Goal: Information Seeking & Learning: Learn about a topic

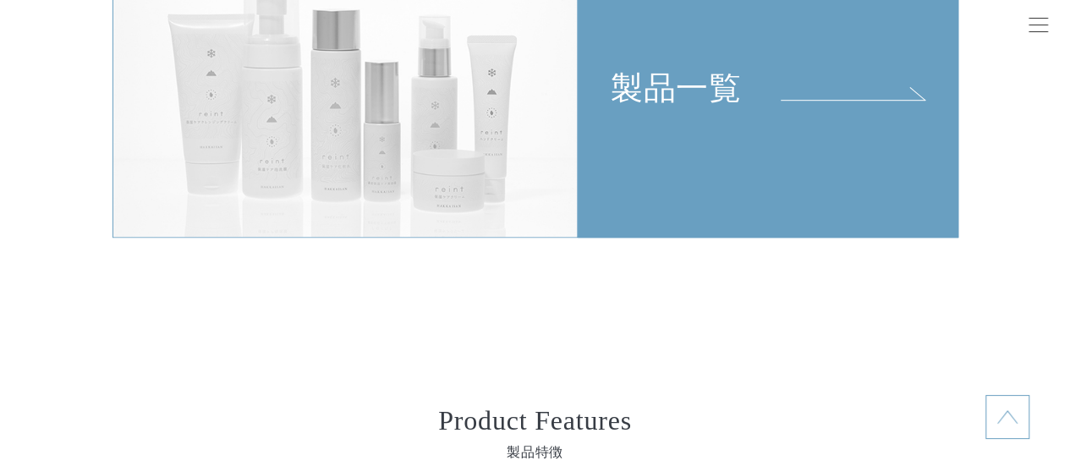
scroll to position [3637, 0]
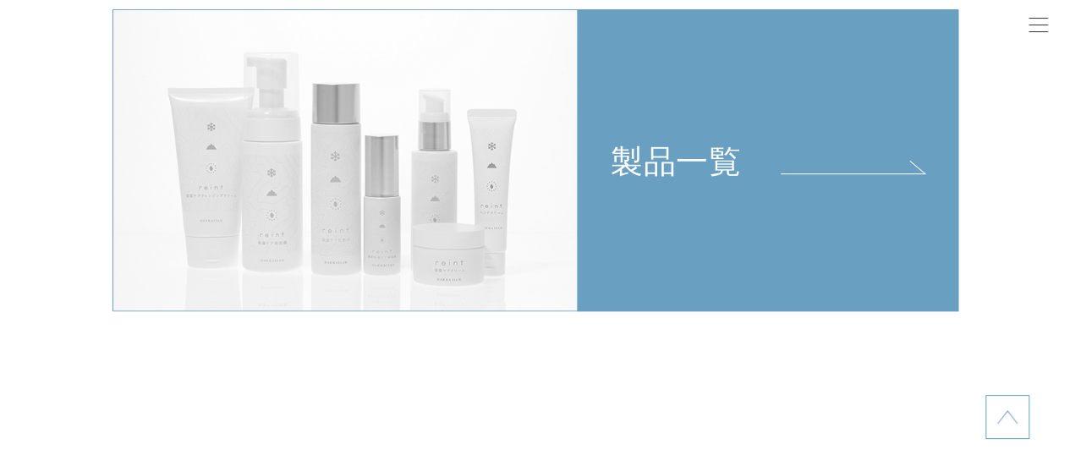
click at [634, 188] on link "製品一覧" at bounding box center [768, 160] width 381 height 302
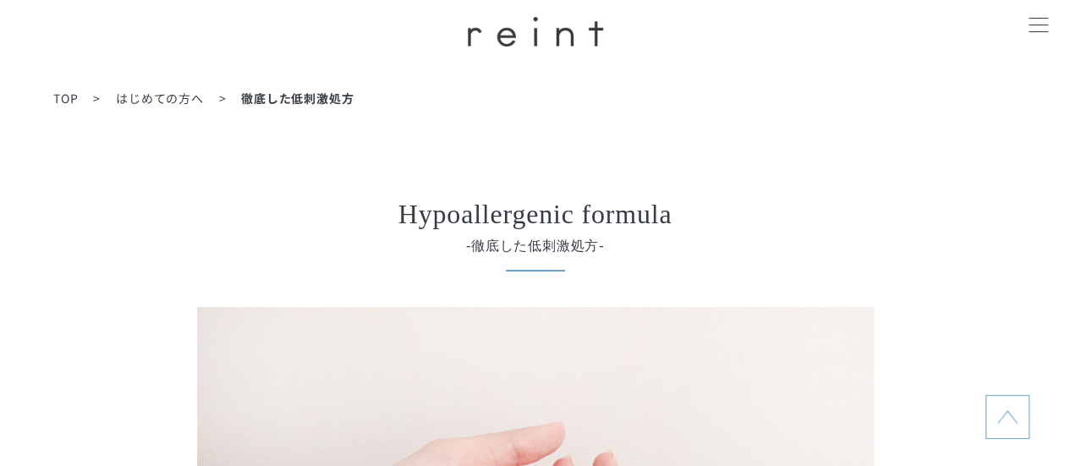
drag, startPoint x: 706, startPoint y: 260, endPoint x: 784, endPoint y: -102, distance: 369.5
click at [68, 89] on ol "TOP はじめての方へ 徹底した低刺激処方" at bounding box center [534, 98] width 963 height 19
click at [61, 96] on span "TOP" at bounding box center [65, 98] width 25 height 17
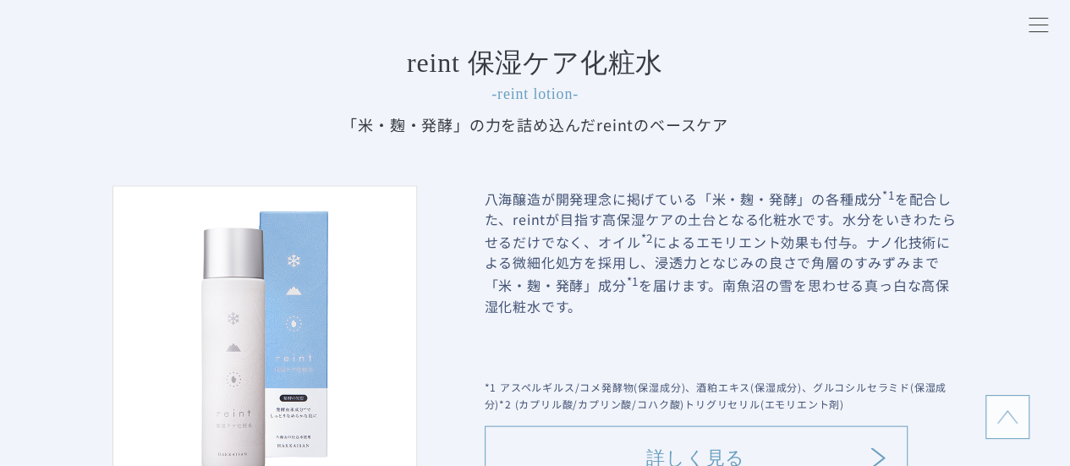
drag, startPoint x: 904, startPoint y: -13, endPoint x: 911, endPoint y: -19, distance: 9.0
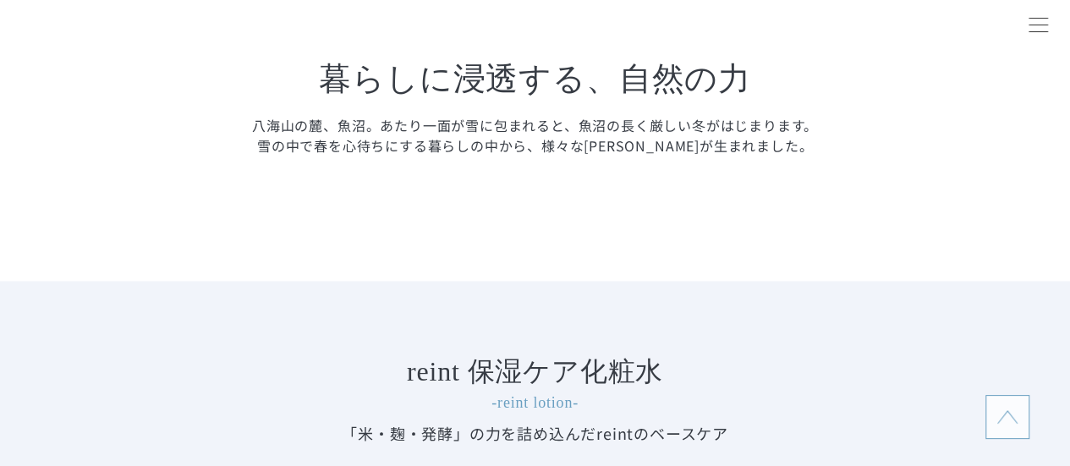
click at [1023, 20] on div at bounding box center [1038, 26] width 42 height 42
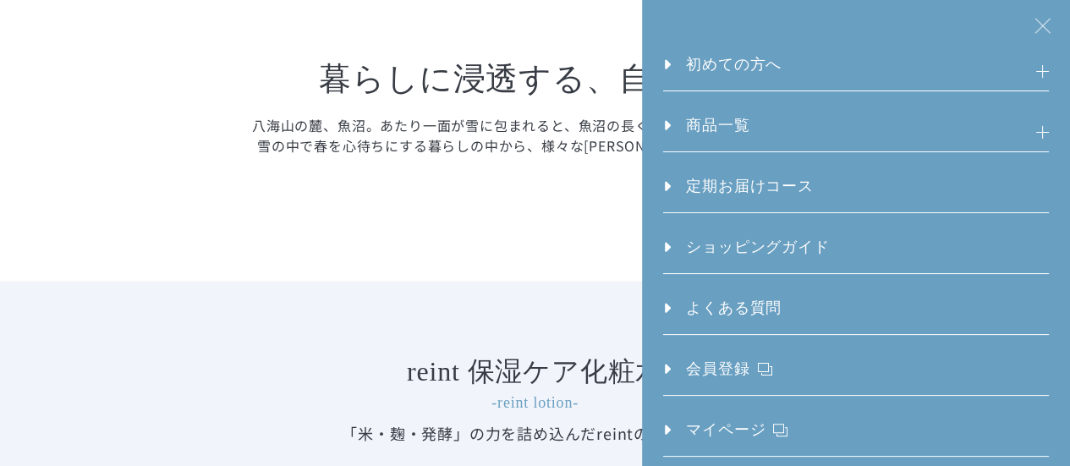
click at [1024, 20] on div at bounding box center [1038, 26] width 42 height 42
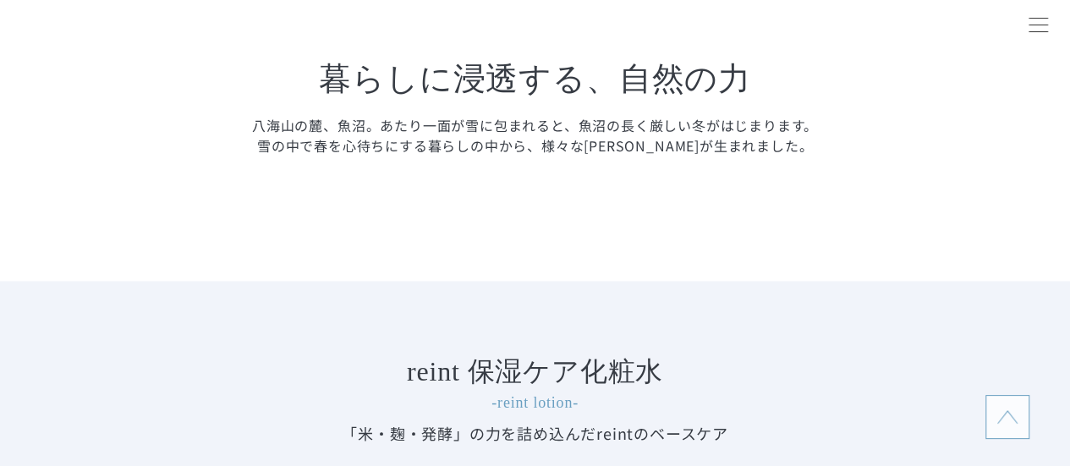
click at [1024, 20] on div at bounding box center [1038, 26] width 42 height 42
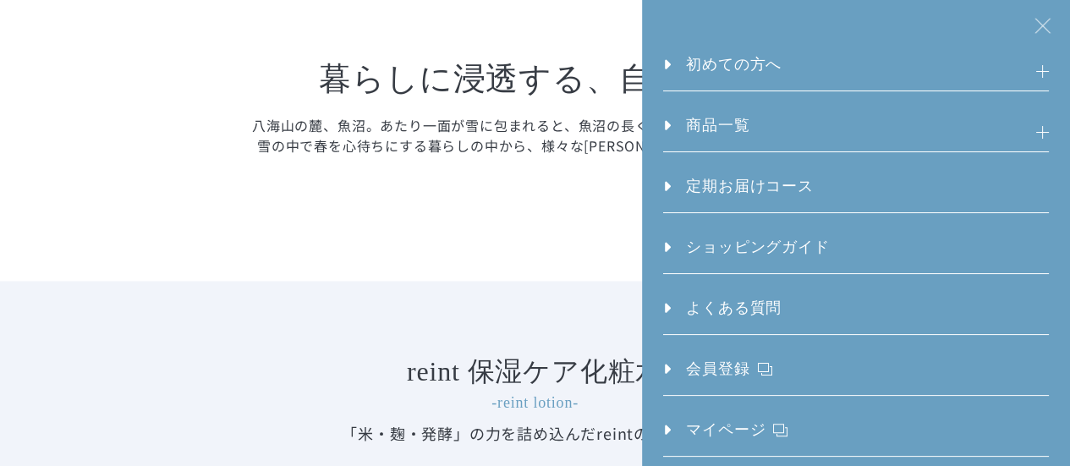
click at [851, 70] on h3 "初めての方へ" at bounding box center [855, 71] width 385 height 37
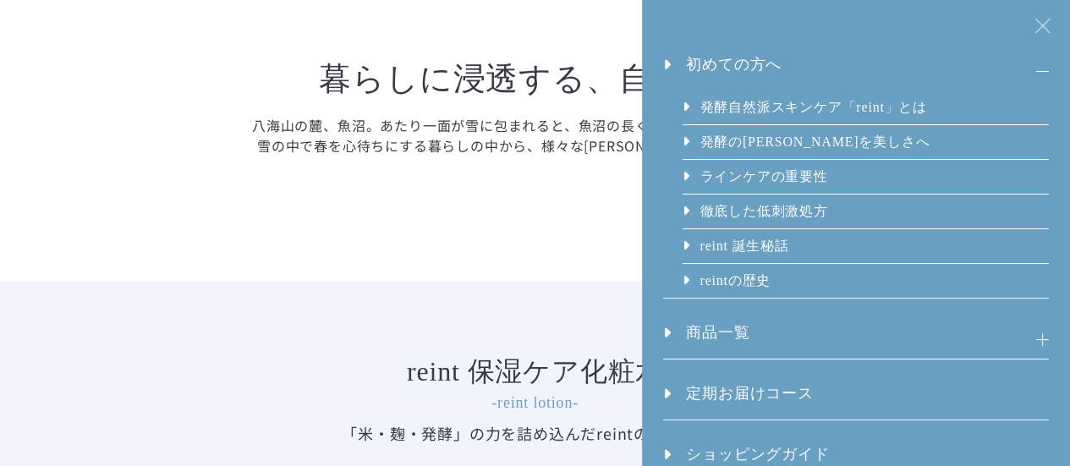
click at [842, 99] on link "発酵⾃然派スキンケア「reint」とは" at bounding box center [813, 108] width 228 height 34
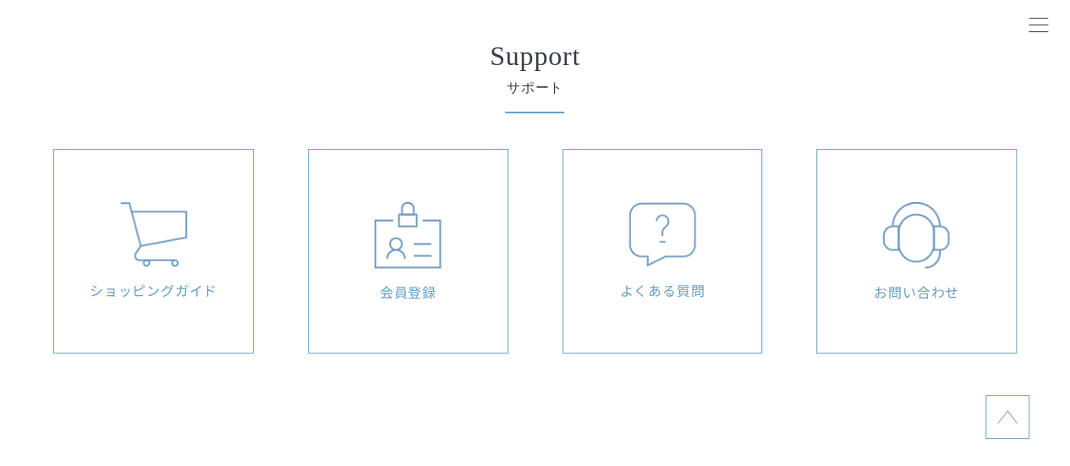
scroll to position [6428, 0]
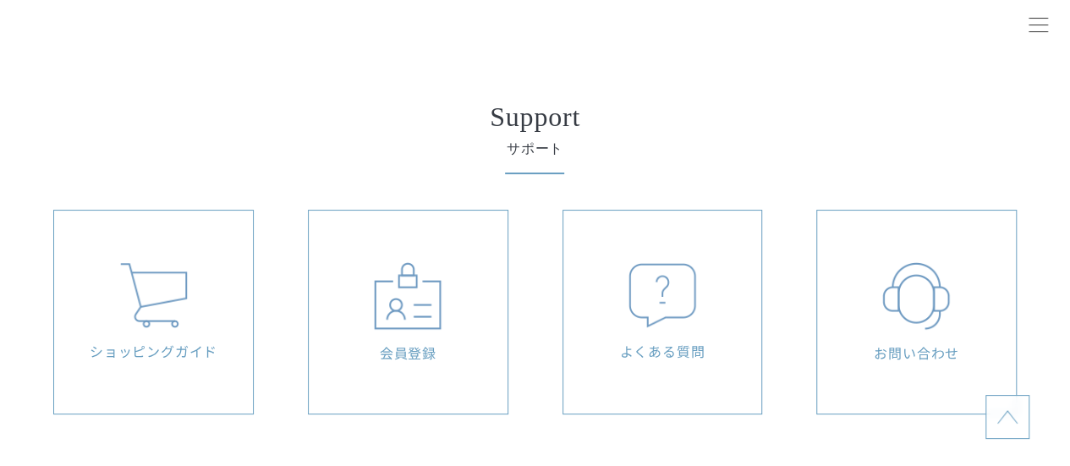
click at [1040, 26] on div at bounding box center [1038, 26] width 42 height 42
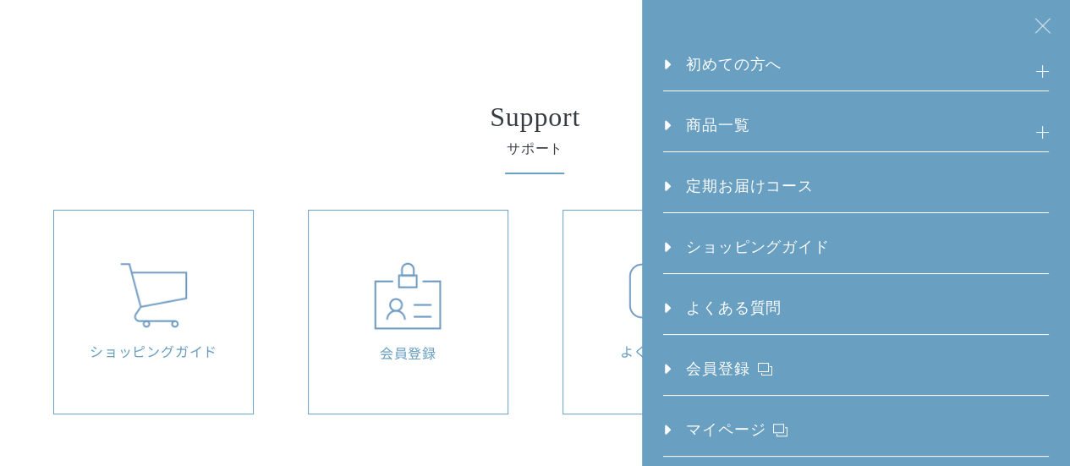
click at [908, 61] on h3 "初めての方へ" at bounding box center [855, 71] width 385 height 37
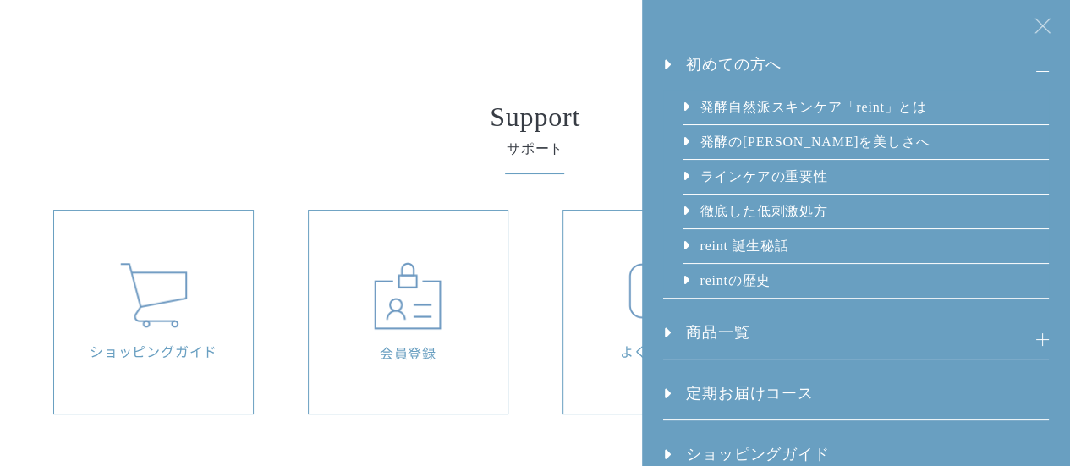
click at [834, 139] on link "発酵の[PERSON_NAME]を美しさへ" at bounding box center [815, 142] width 232 height 34
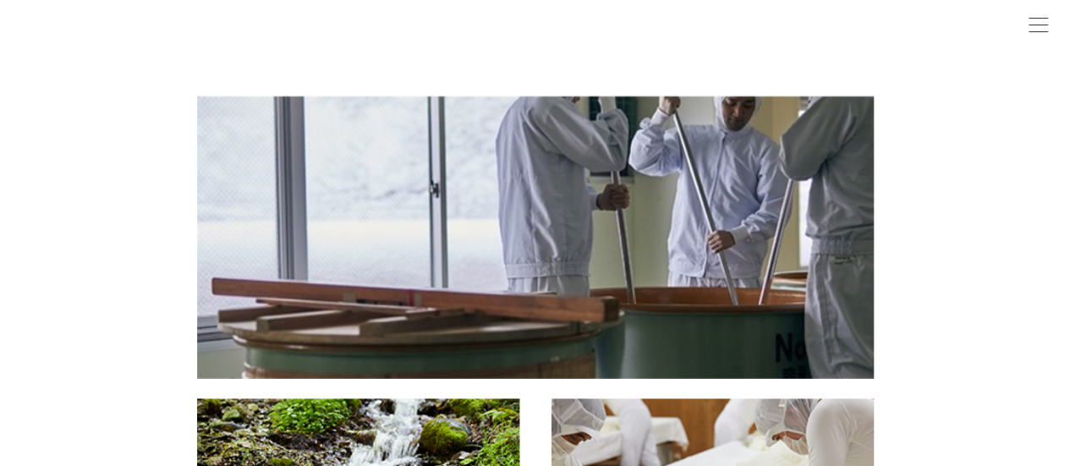
scroll to position [254, 0]
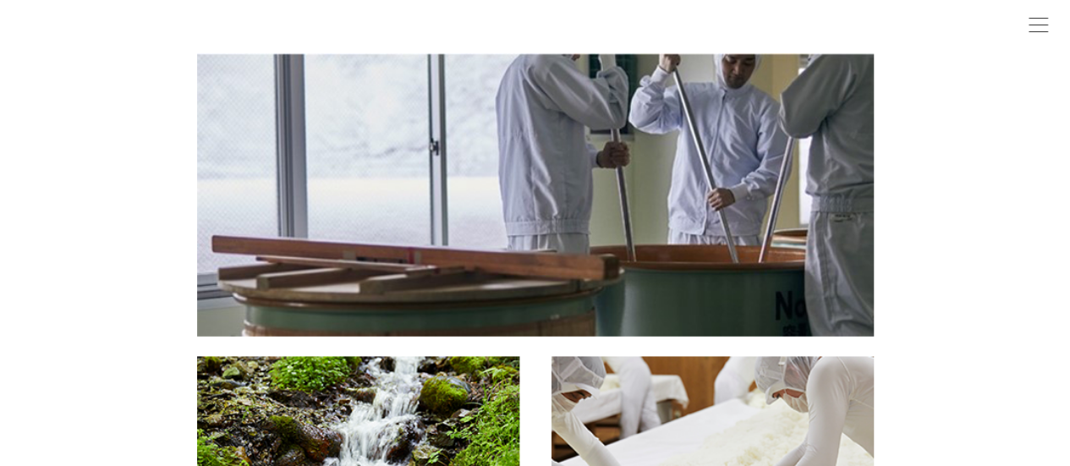
click at [1040, 18] on div at bounding box center [1038, 26] width 42 height 42
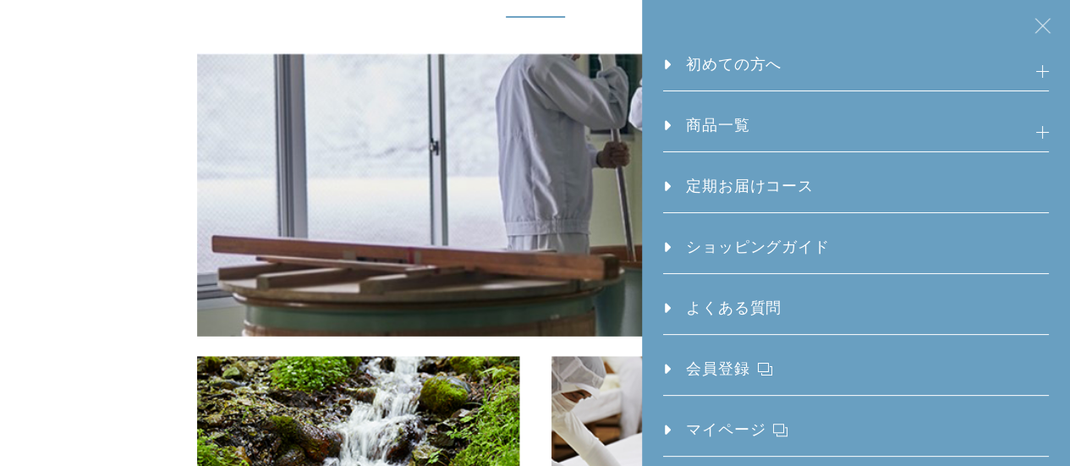
click at [819, 58] on h3 "初めての方へ" at bounding box center [855, 71] width 385 height 37
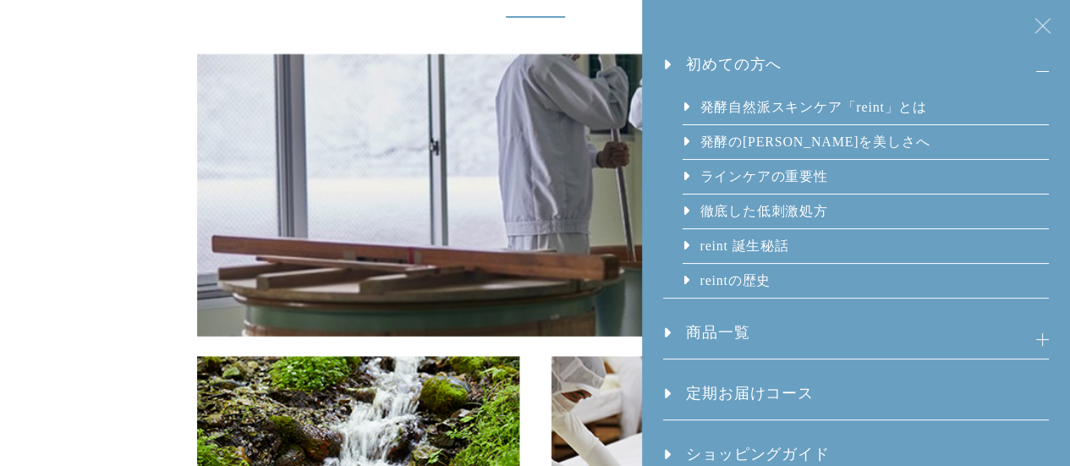
click at [806, 242] on li "reint 誕生秘話" at bounding box center [866, 246] width 366 height 35
click at [737, 239] on link "reint 誕生秘話" at bounding box center [744, 246] width 91 height 34
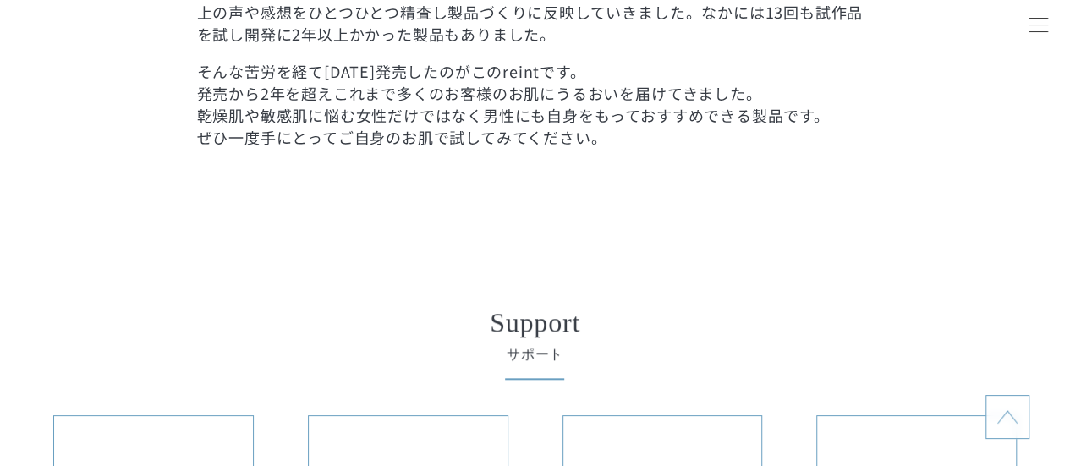
scroll to position [4229, 0]
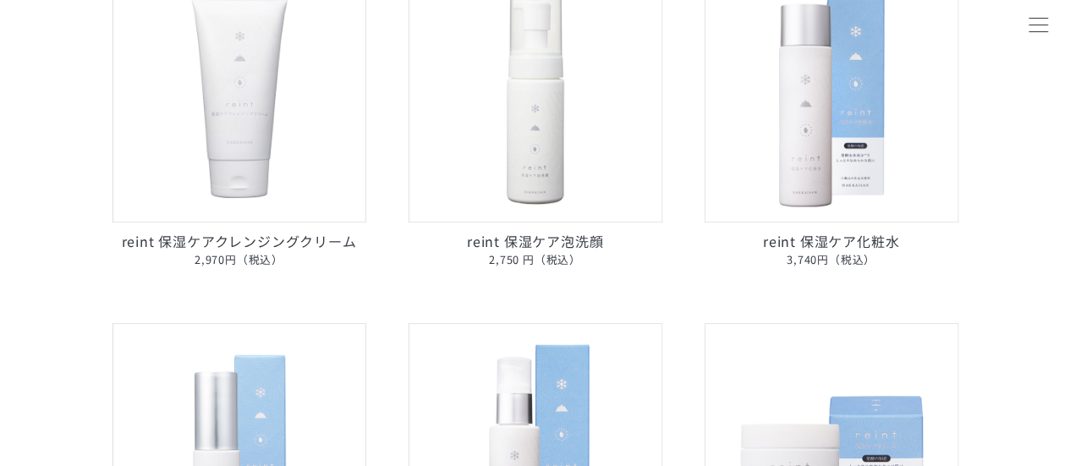
click at [261, 173] on img at bounding box center [239, 96] width 254 height 254
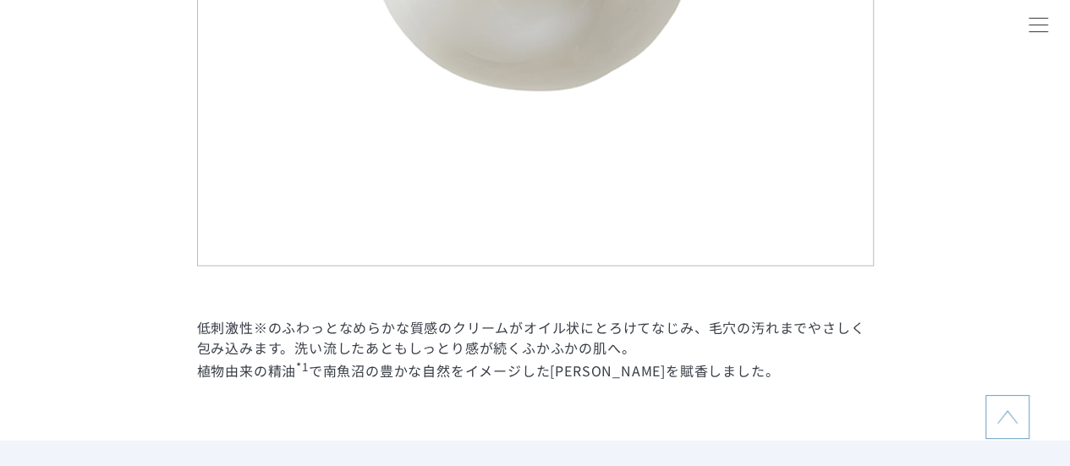
scroll to position [2453, 0]
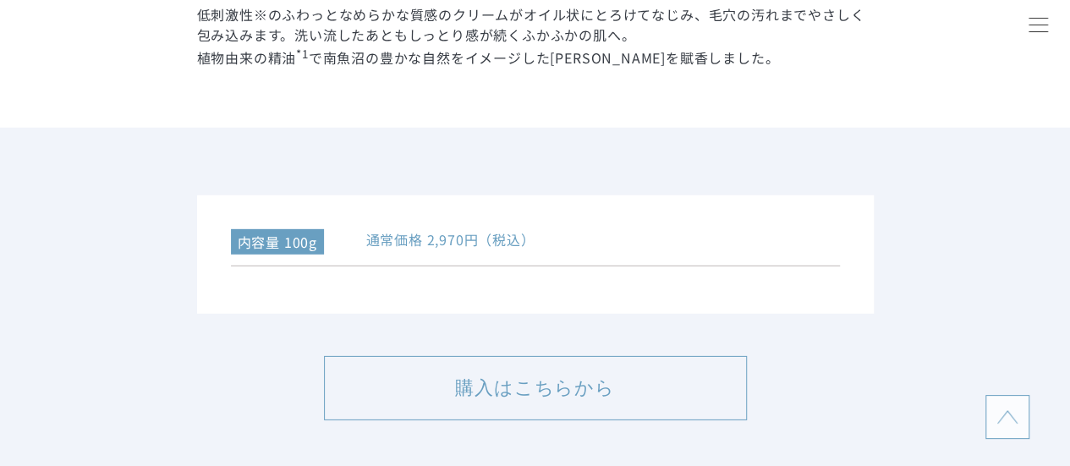
click at [711, 53] on p "植物由来の精油 *1 で南魚沼の豊かな自然をイメージした森林香を賦香しました。" at bounding box center [535, 56] width 677 height 23
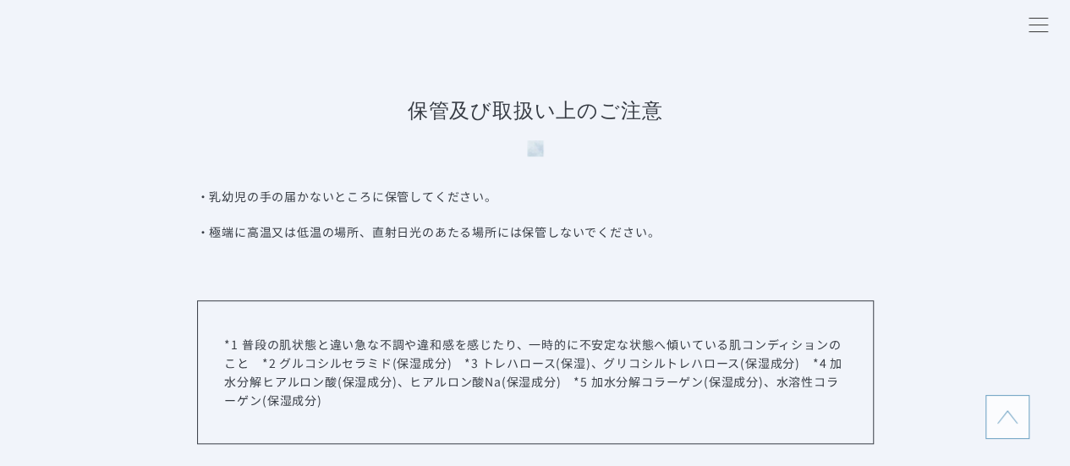
scroll to position [7190, 0]
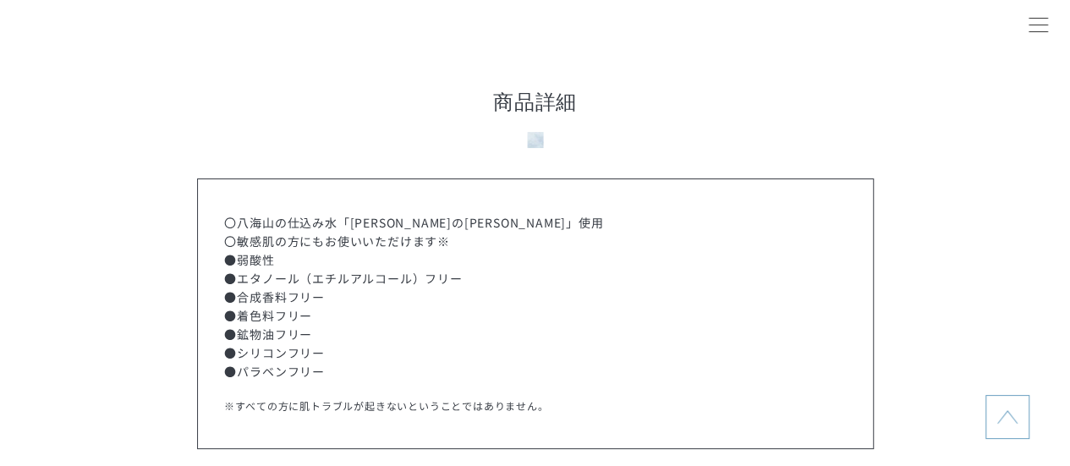
drag, startPoint x: 628, startPoint y: 368, endPoint x: 617, endPoint y: 33, distance: 335.1
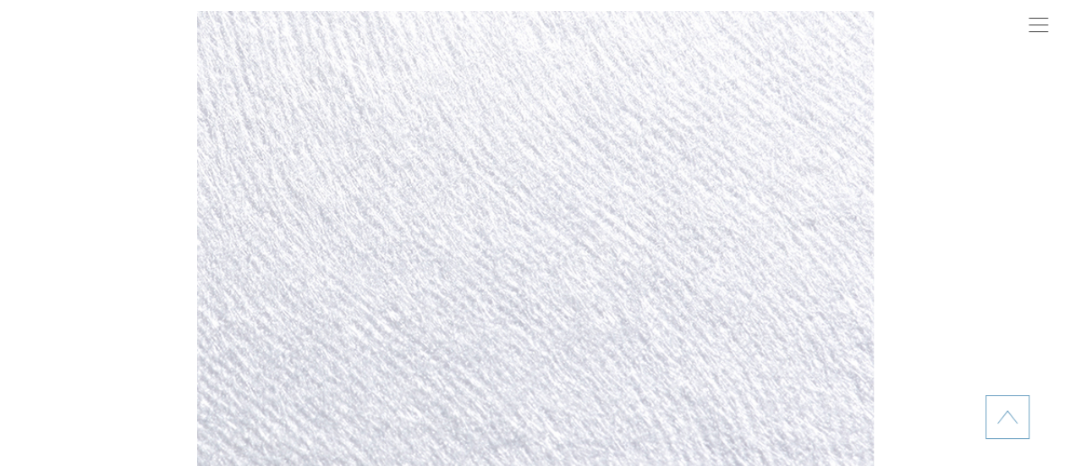
scroll to position [3584, 0]
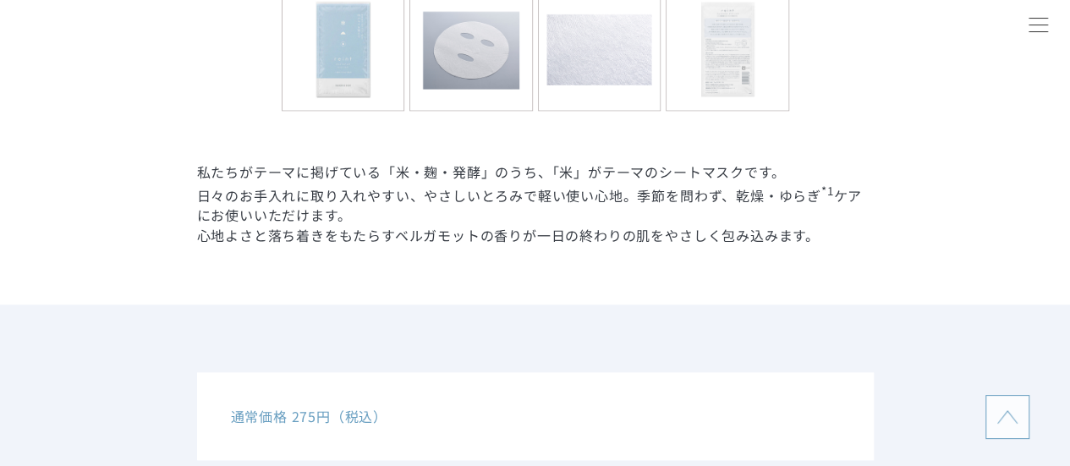
drag, startPoint x: 968, startPoint y: 259, endPoint x: 952, endPoint y: -6, distance: 265.2
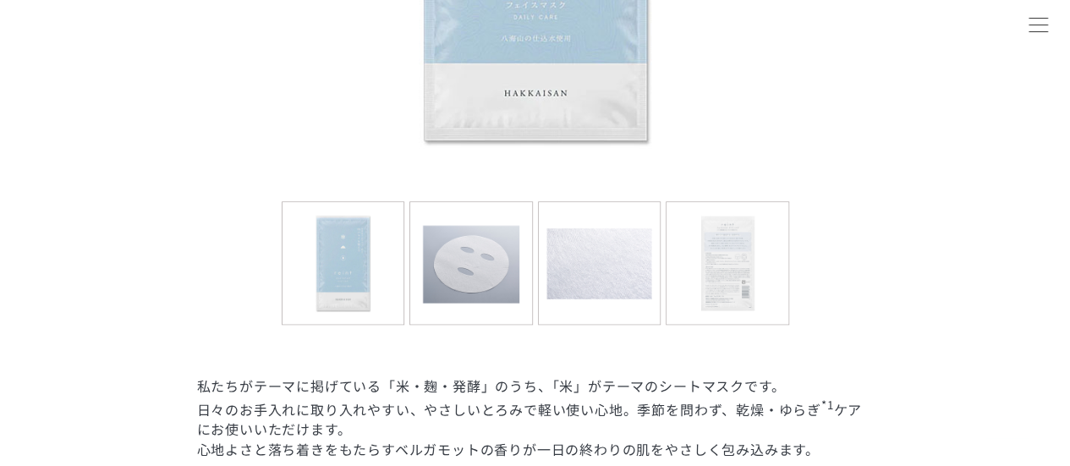
click at [1033, 20] on div at bounding box center [1038, 26] width 42 height 42
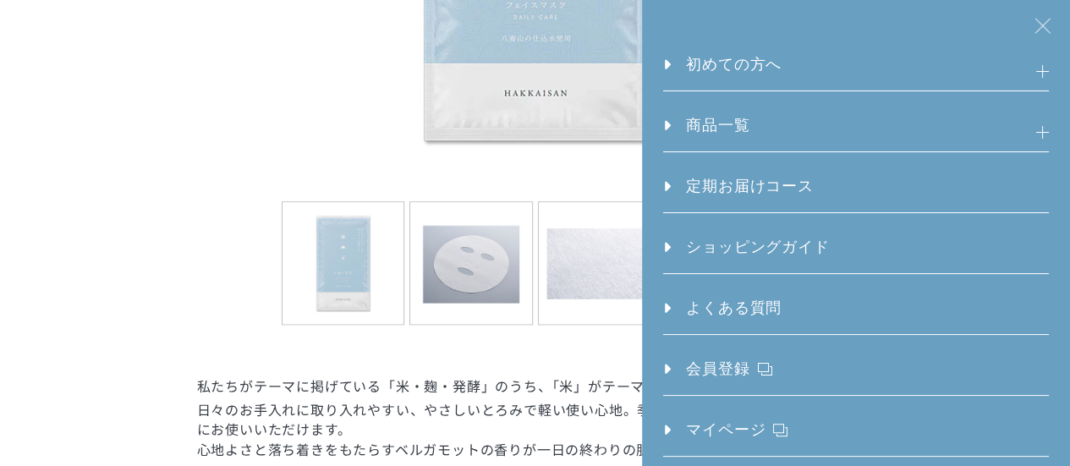
click at [738, 133] on link "商品一覧" at bounding box center [706, 132] width 86 height 37
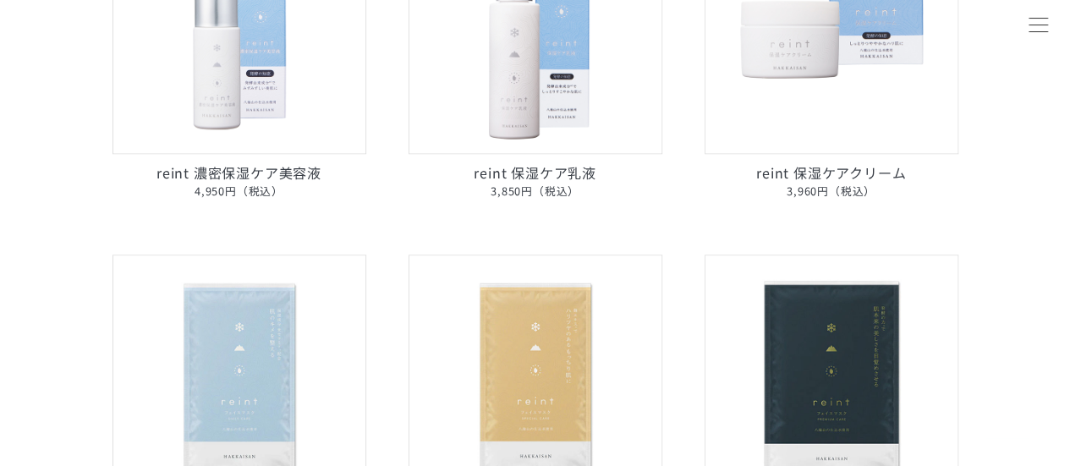
scroll to position [1100, 0]
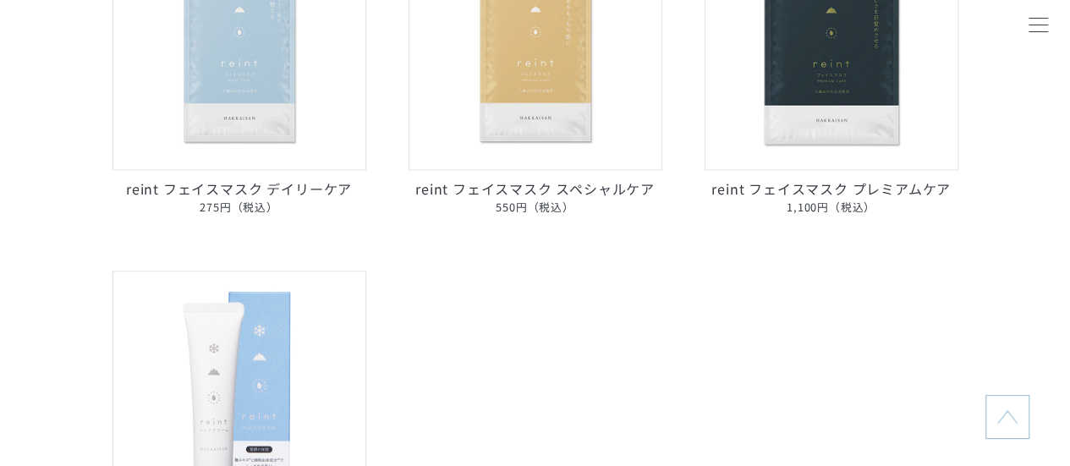
click at [569, 90] on img at bounding box center [536, 43] width 254 height 254
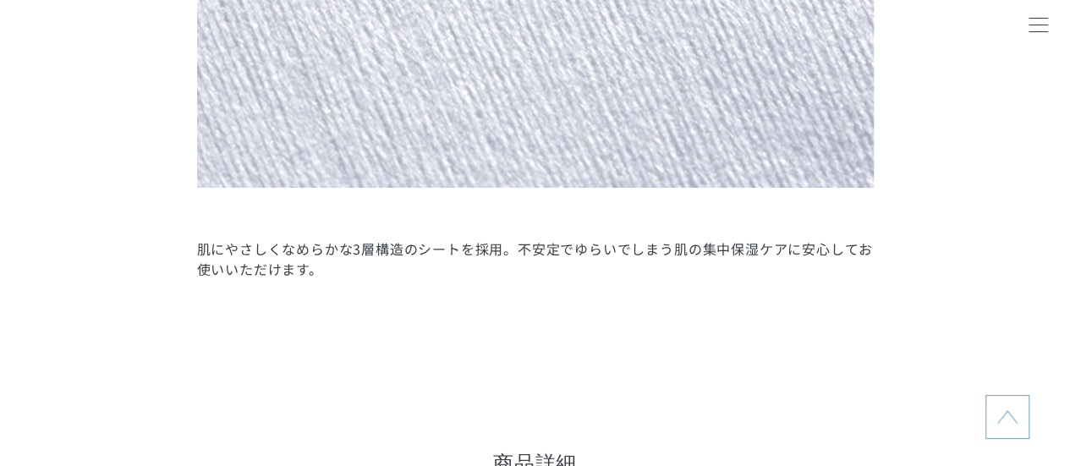
scroll to position [4906, 0]
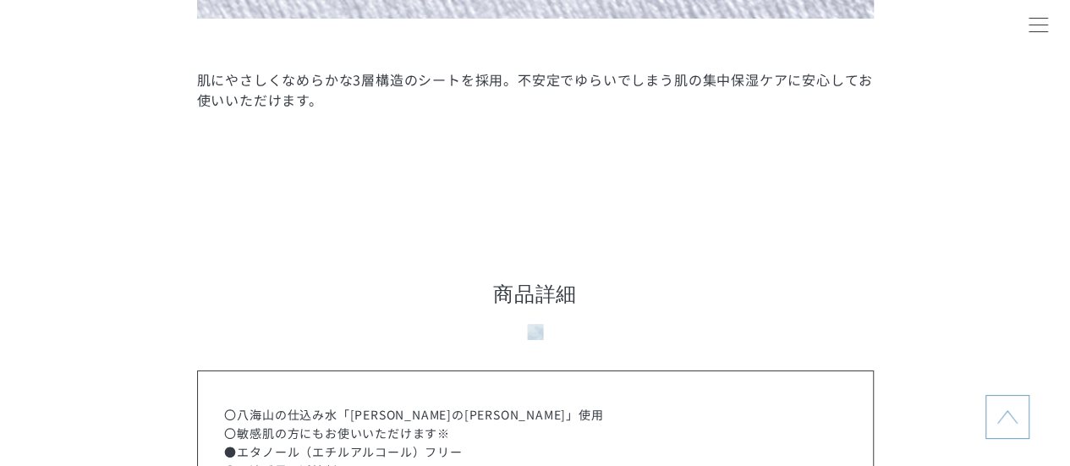
click at [1045, 19] on div at bounding box center [1038, 26] width 42 height 42
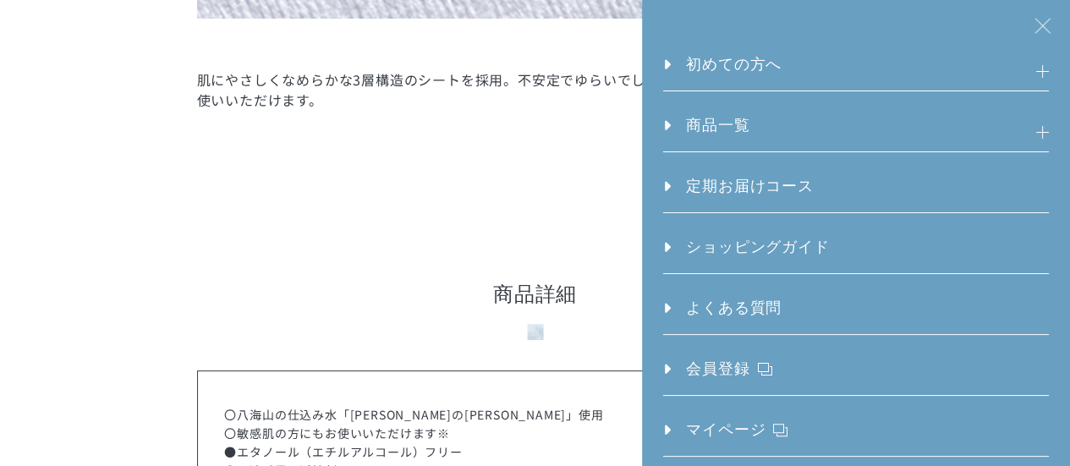
click at [821, 126] on h3 "商品一覧" at bounding box center [855, 132] width 385 height 37
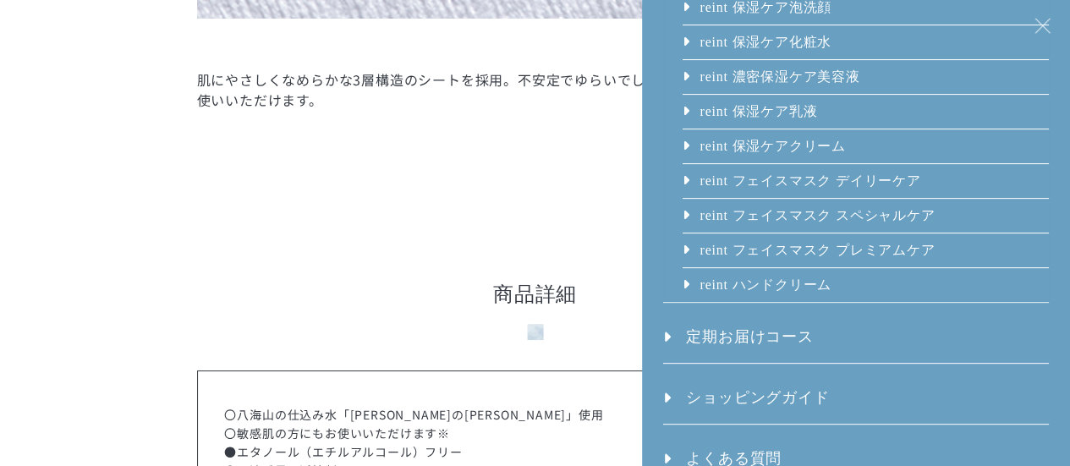
scroll to position [254, 0]
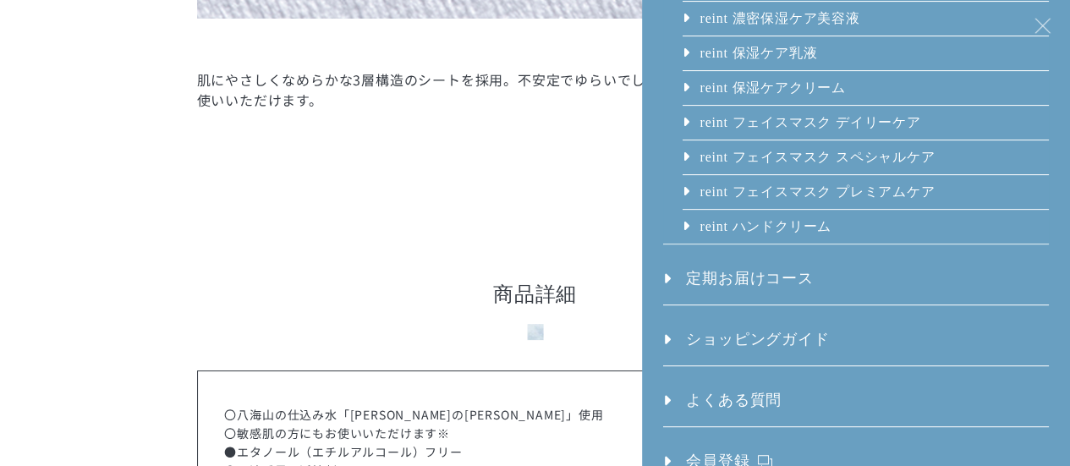
click at [805, 195] on link "reint フェイスマスク プレミアムケア" at bounding box center [817, 192] width 237 height 34
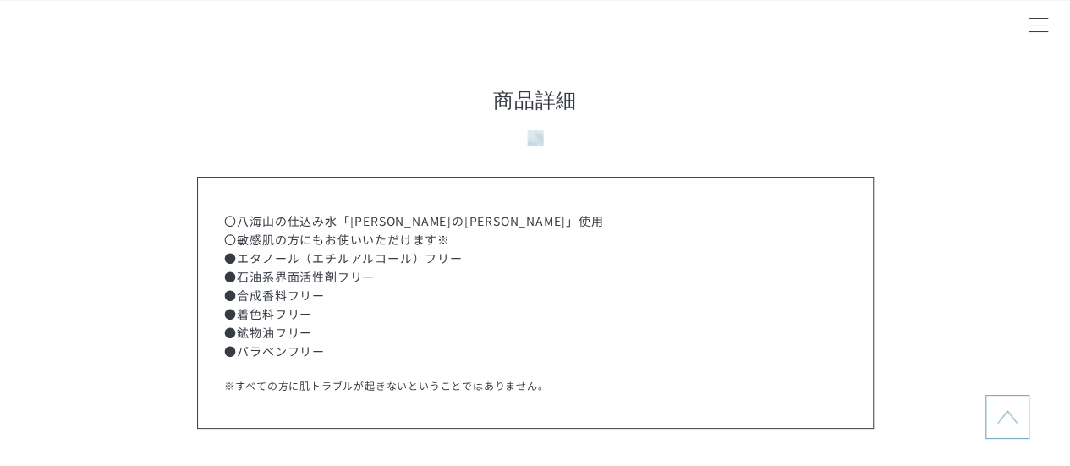
scroll to position [6344, 0]
